Goal: Find specific page/section

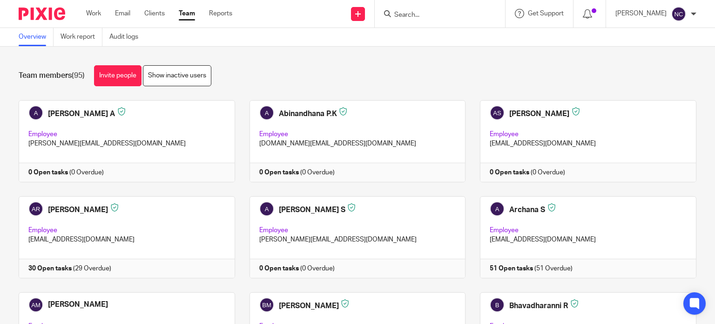
click at [427, 15] on input "Search" at bounding box center [435, 15] width 84 height 8
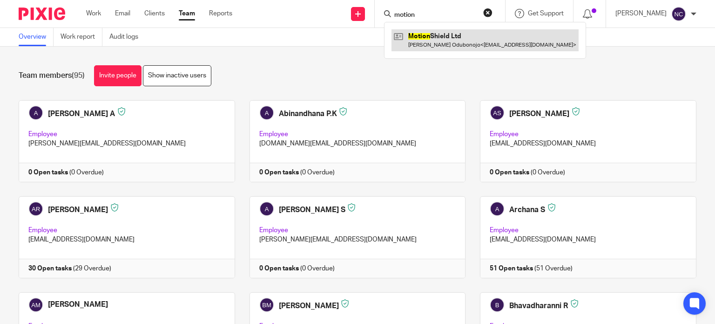
type input "motion"
click at [430, 39] on link at bounding box center [485, 39] width 187 height 21
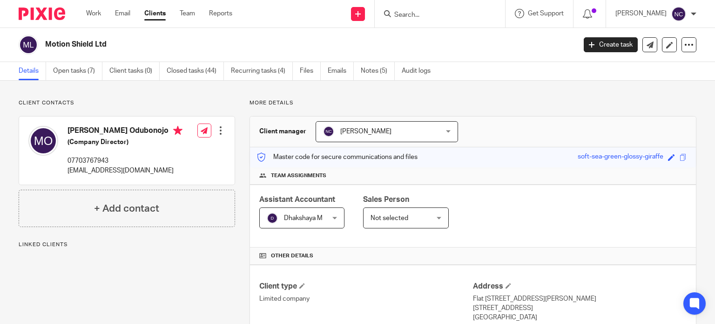
drag, startPoint x: 106, startPoint y: 46, endPoint x: 45, endPoint y: 44, distance: 61.5
click at [45, 44] on h2 "Motion Shield Ltd" at bounding box center [255, 45] width 420 height 10
copy h2 "Motion Shield Ltd"
click at [423, 14] on input "Search" at bounding box center [435, 15] width 84 height 8
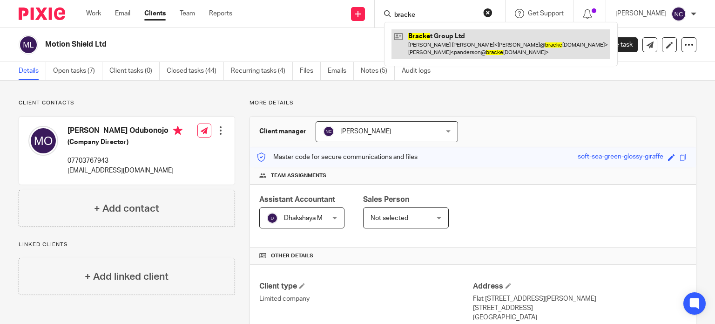
type input "bracke"
click at [430, 34] on link at bounding box center [501, 43] width 219 height 29
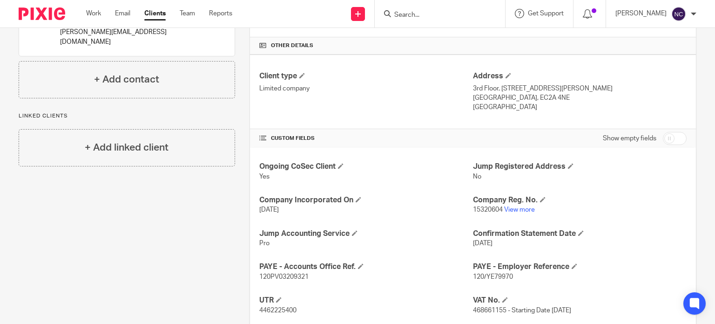
scroll to position [212, 0]
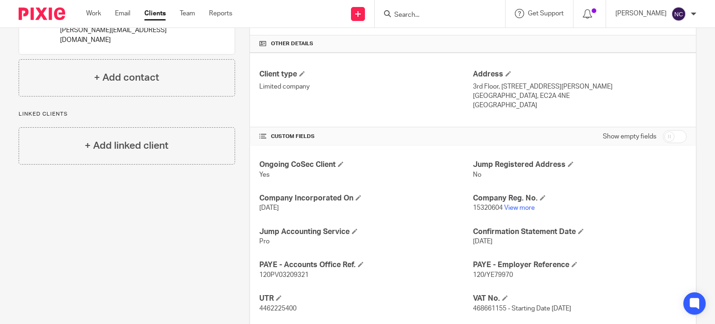
click at [489, 307] on span "468661155 - Starting Date 01 May 2024" at bounding box center [522, 308] width 98 height 7
copy span "468661155"
